Goal: Task Accomplishment & Management: Manage account settings

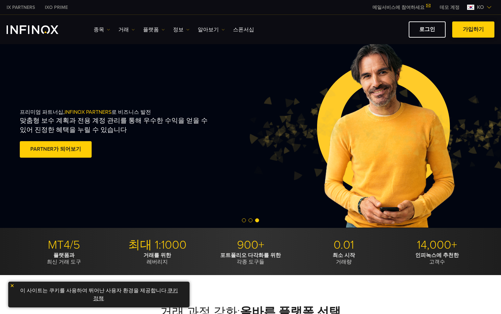
click at [473, 30] on span at bounding box center [473, 30] width 0 height 0
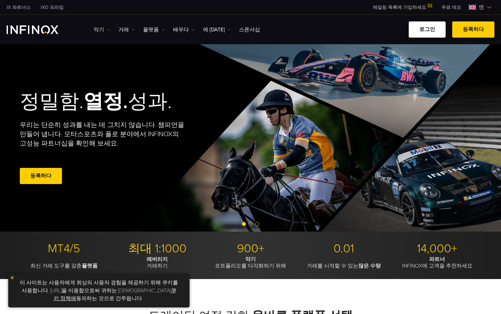
click at [430, 34] on link "로그인" at bounding box center [426, 29] width 37 height 16
